Goal: Task Accomplishment & Management: Manage account settings

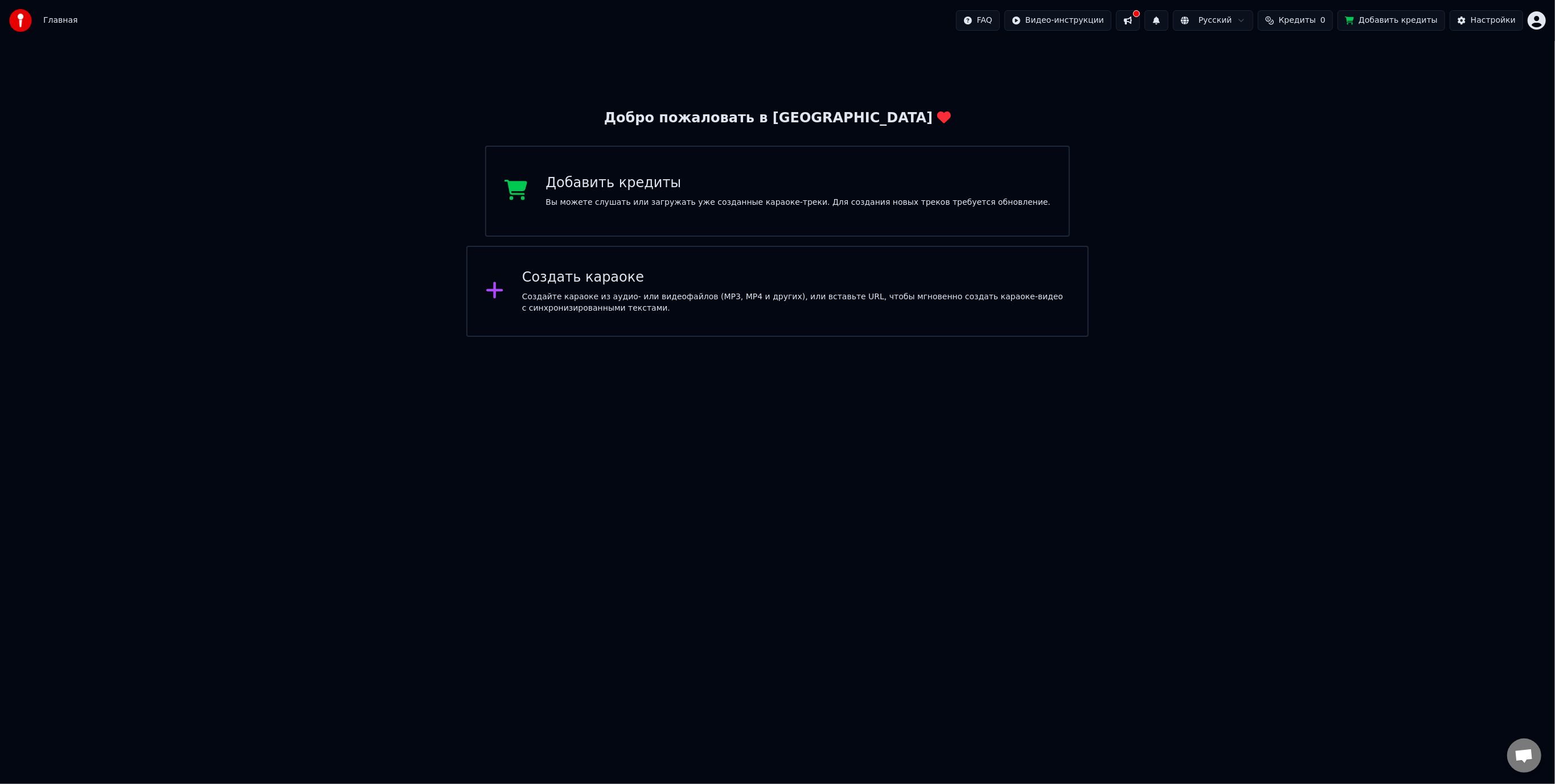
click at [666, 310] on div "Создайте караоке из аудио- или видеофайлов (MP3, MP4 и других), или вставьте UR…" at bounding box center [796, 303] width 548 height 23
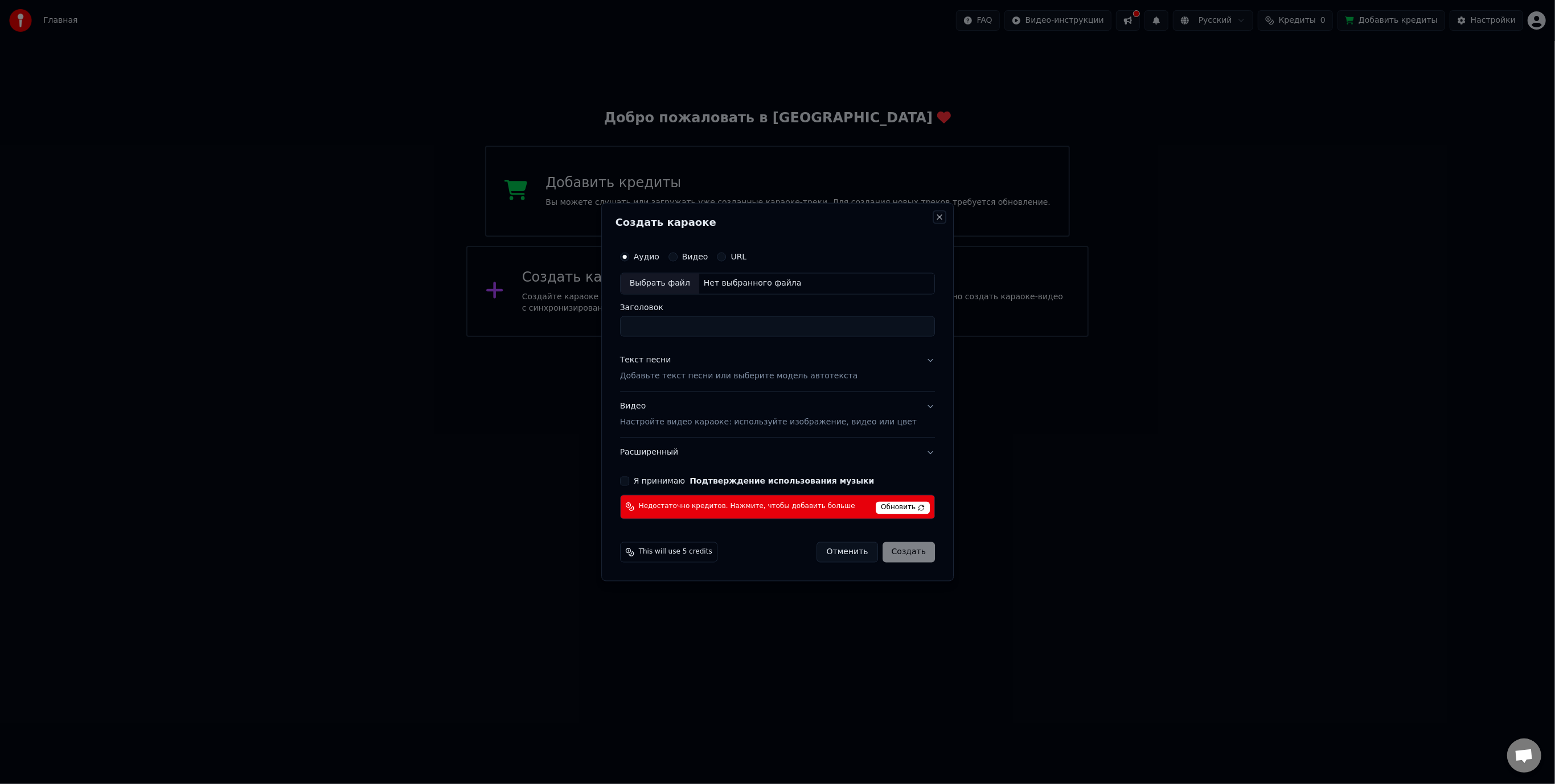
click at [935, 219] on button "Close" at bounding box center [939, 217] width 9 height 9
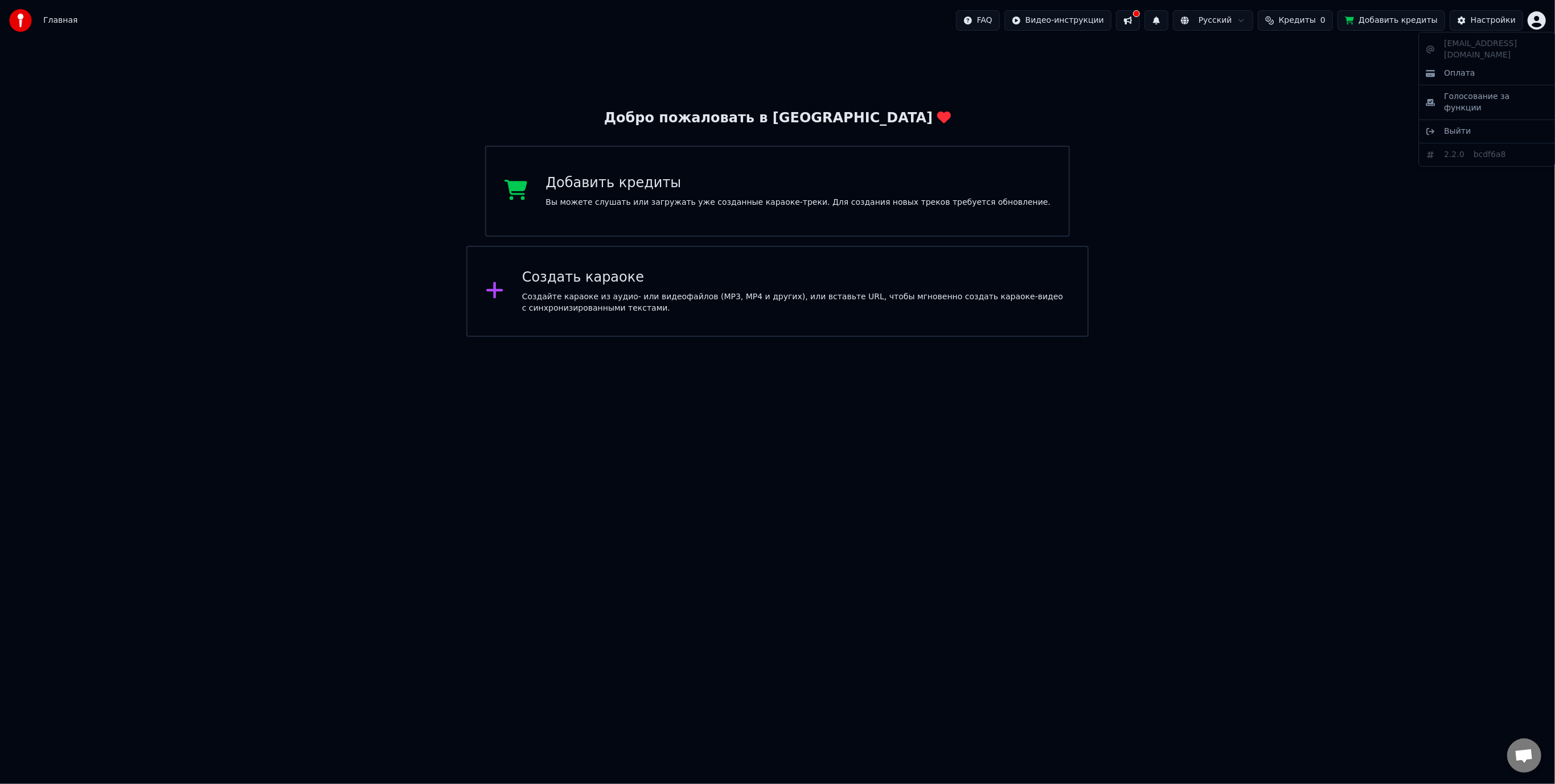
click at [1538, 22] on html "Главная FAQ Видео-инструкции Русский Кредиты 0 Добавить кредиты Настройки Добро…" at bounding box center [778, 168] width 1555 height 337
click at [1477, 24] on html "Главная FAQ Видео-инструкции Русский Кредиты 0 Добавить кредиты Настройки Добро…" at bounding box center [778, 168] width 1555 height 337
click at [1479, 27] on button "Настройки" at bounding box center [1487, 21] width 74 height 21
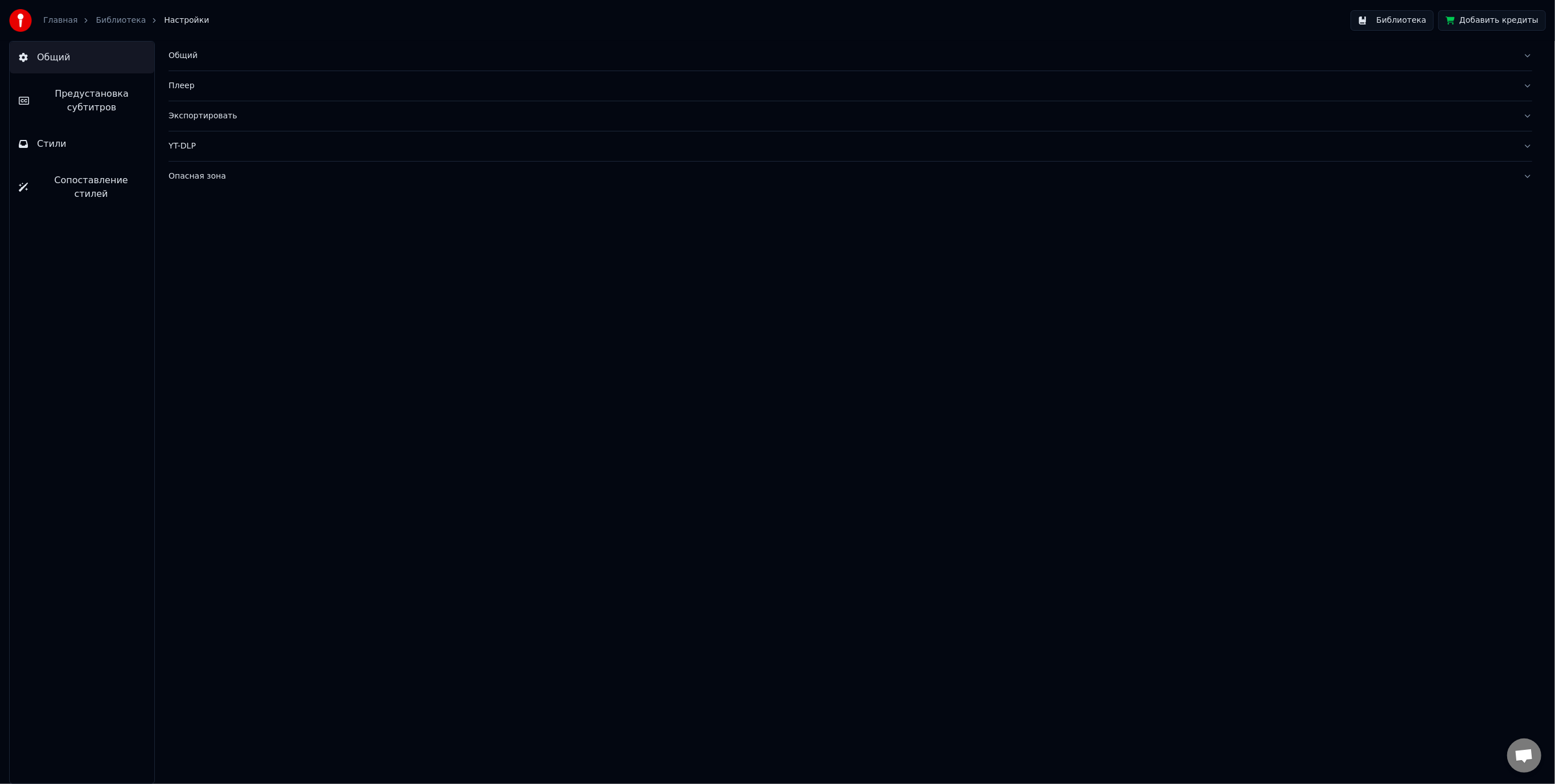
click at [1407, 24] on button "Библиотека" at bounding box center [1392, 21] width 83 height 21
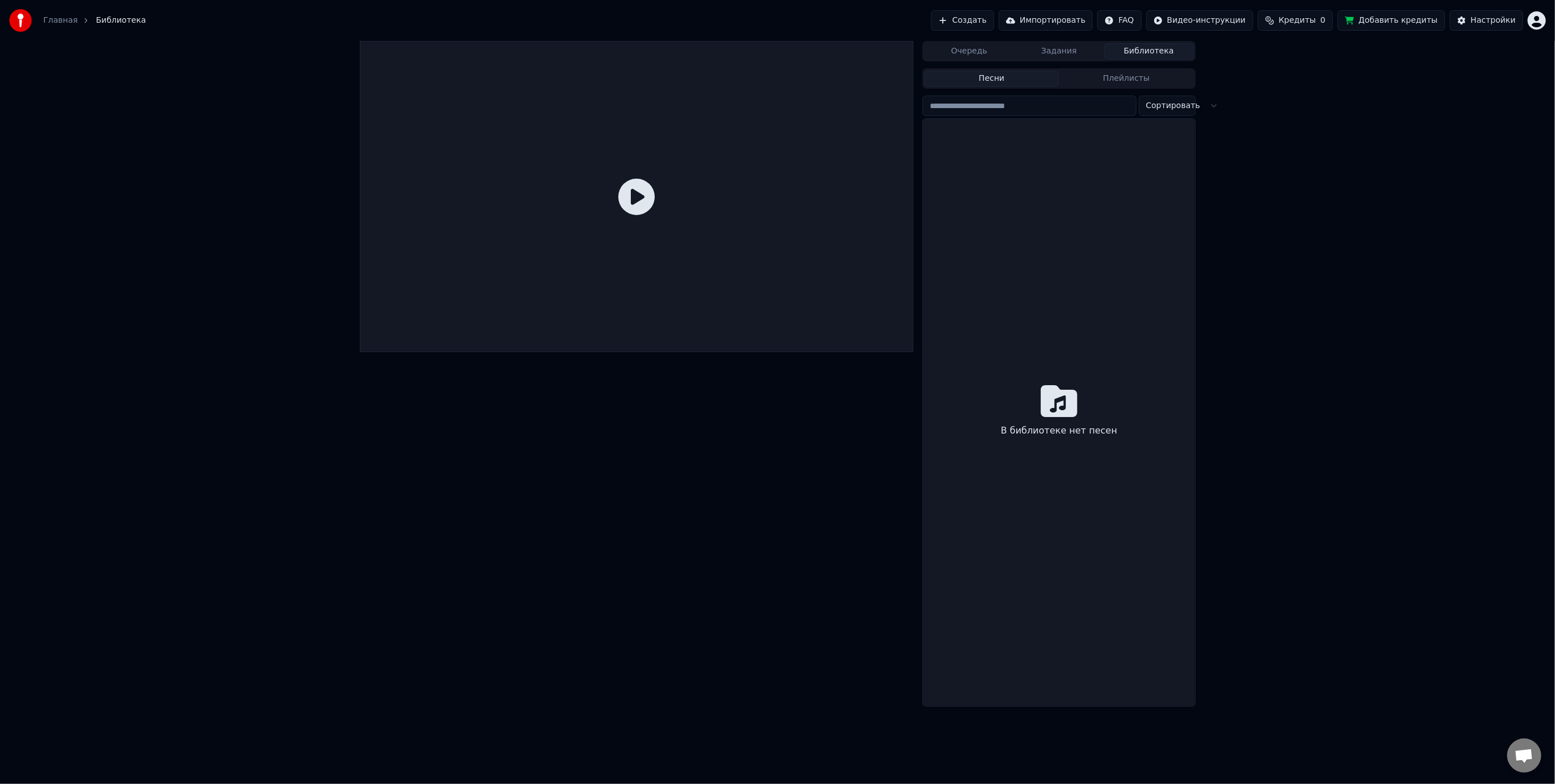
click at [1319, 27] on button "Кредиты 0" at bounding box center [1295, 21] width 75 height 21
click at [1344, 144] on div "Очередь Задания Библиотека Песни Плейлисты Сортировать В библиотеке нет песен" at bounding box center [778, 374] width 1555 height 666
click at [1545, 20] on html "Главная Библиотека Создать Импортировать FAQ Видео-инструкции Кредиты 0 Добавит…" at bounding box center [778, 392] width 1555 height 784
click at [1492, 122] on div "Выйти" at bounding box center [1487, 131] width 131 height 18
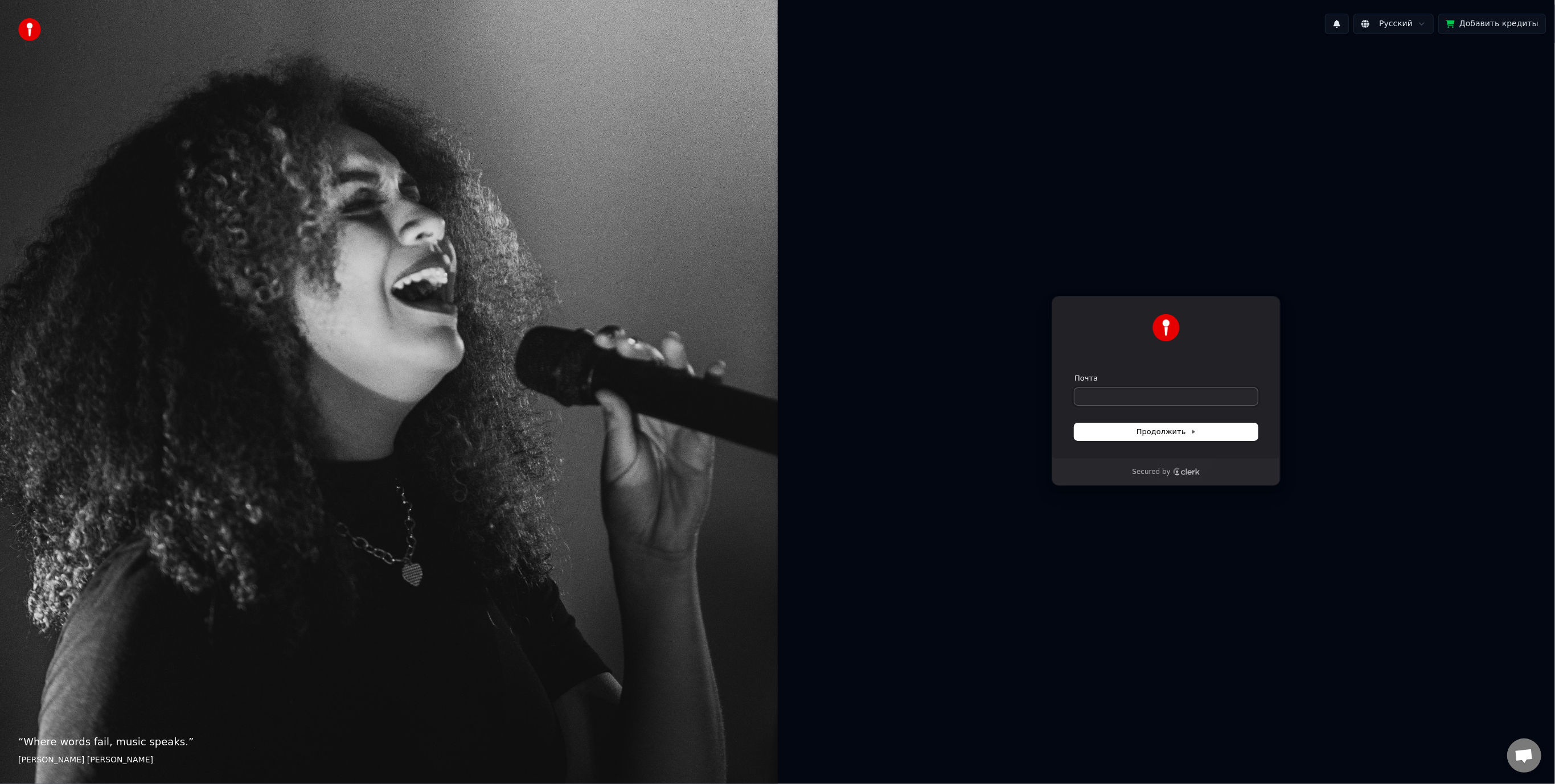
click at [1128, 399] on input "Почта" at bounding box center [1167, 397] width 183 height 17
paste input "**********"
click at [1163, 434] on span "Продолжить" at bounding box center [1167, 432] width 60 height 10
type input "**********"
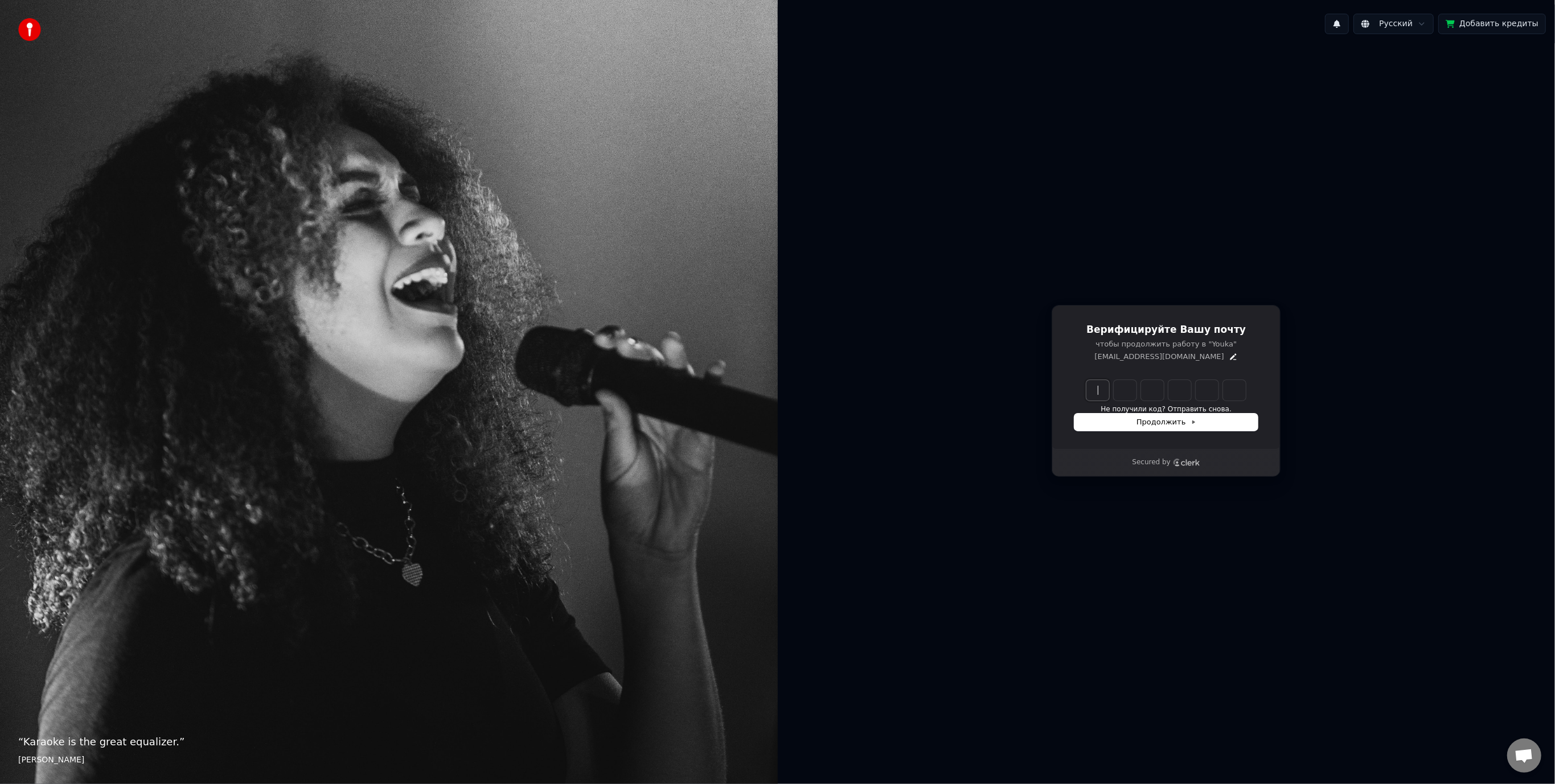
click at [1090, 390] on input "Enter verification code" at bounding box center [1178, 390] width 182 height 21
type input "******"
